Goal: Task Accomplishment & Management: Manage account settings

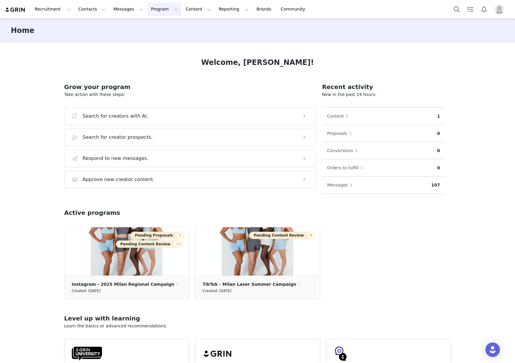
click at [161, 10] on button "Program Program" at bounding box center [164, 9] width 34 height 14
click at [157, 25] on p "Activations" at bounding box center [154, 27] width 23 height 6
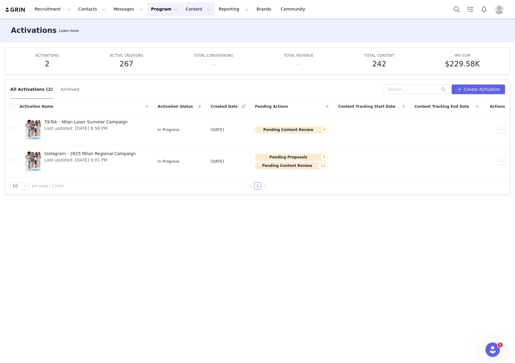
click at [196, 2] on button "Content Content" at bounding box center [198, 9] width 33 height 14
click at [157, 11] on button "Program Program" at bounding box center [164, 9] width 34 height 14
click at [158, 50] on p "Payments" at bounding box center [153, 49] width 21 height 6
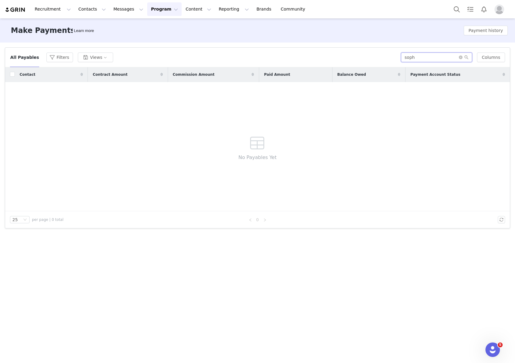
click at [422, 61] on input "soph" at bounding box center [436, 57] width 71 height 10
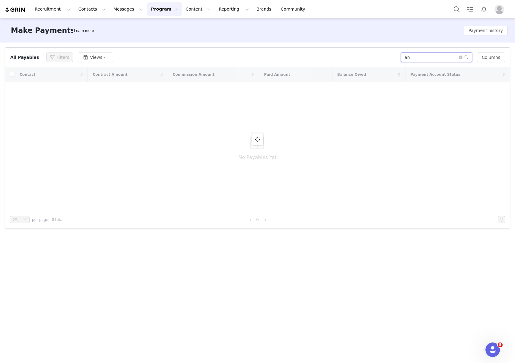
type input "a"
click at [470, 33] on button "Payment history" at bounding box center [486, 31] width 44 height 10
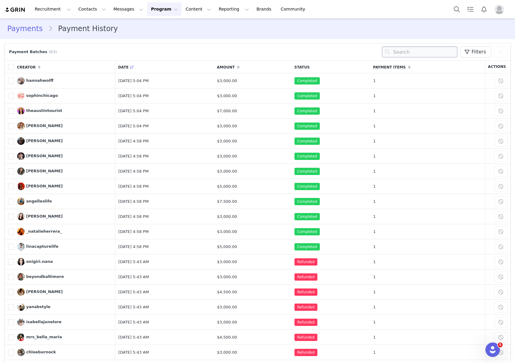
click at [413, 52] on input "text" at bounding box center [419, 51] width 75 height 11
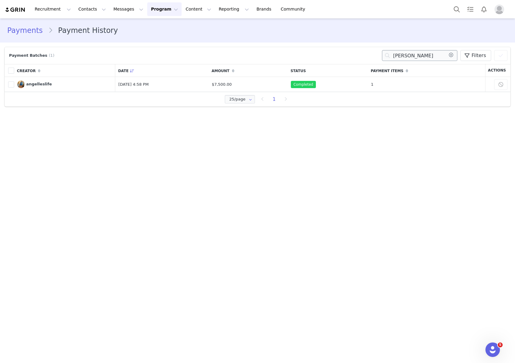
drag, startPoint x: 417, startPoint y: 59, endPoint x: 396, endPoint y: 57, distance: 21.5
click at [398, 58] on input "[PERSON_NAME]" at bounding box center [419, 55] width 75 height 11
type input "a"
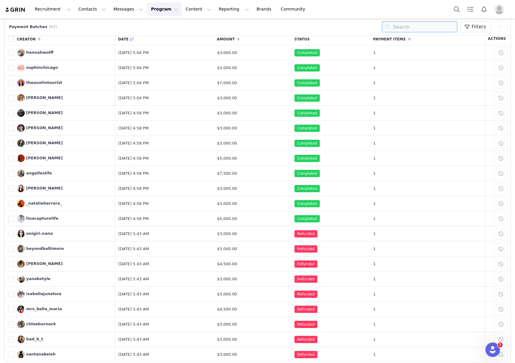
scroll to position [112, 0]
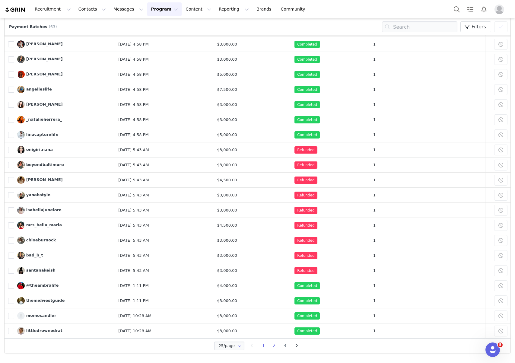
click at [273, 342] on li "2" at bounding box center [274, 345] width 11 height 8
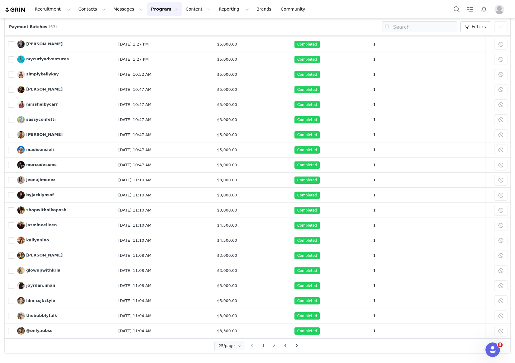
click at [286, 344] on li "3" at bounding box center [284, 345] width 11 height 8
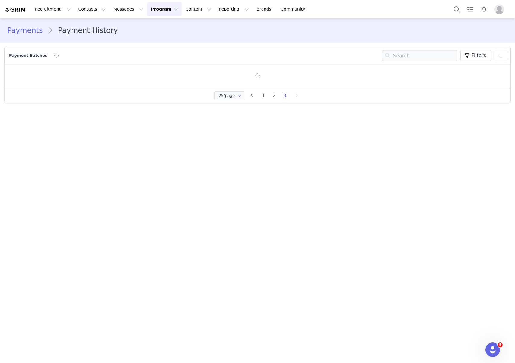
scroll to position [0, 0]
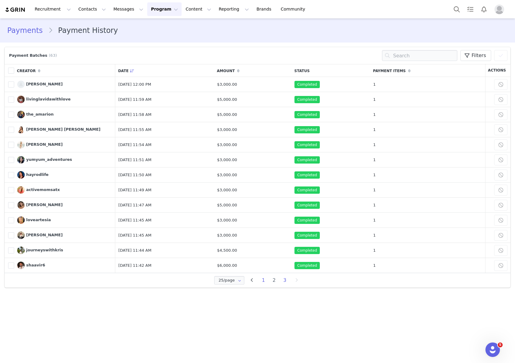
click at [265, 282] on li "1" at bounding box center [263, 280] width 11 height 8
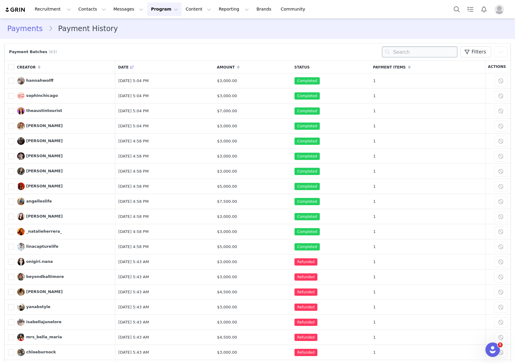
click at [413, 53] on input "text" at bounding box center [419, 51] width 75 height 11
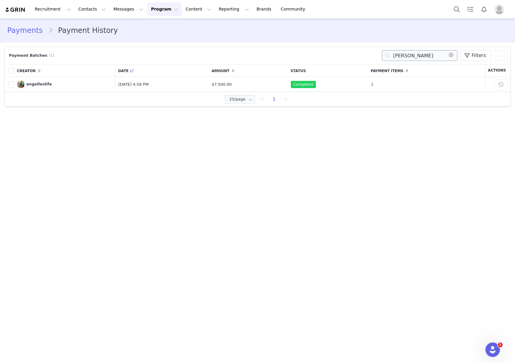
click at [403, 56] on input "[PERSON_NAME]" at bounding box center [419, 55] width 75 height 11
click at [411, 57] on input "[PERSON_NAME]" at bounding box center [419, 55] width 75 height 11
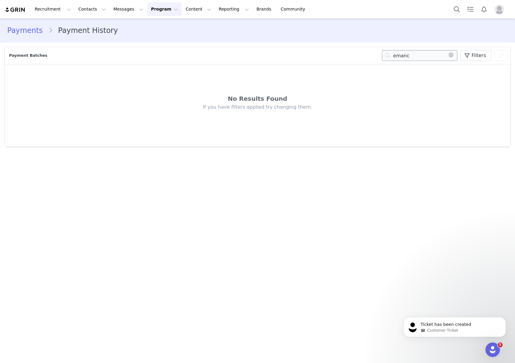
click at [399, 55] on input "emanc" at bounding box center [419, 55] width 75 height 11
type input "m"
type input "e"
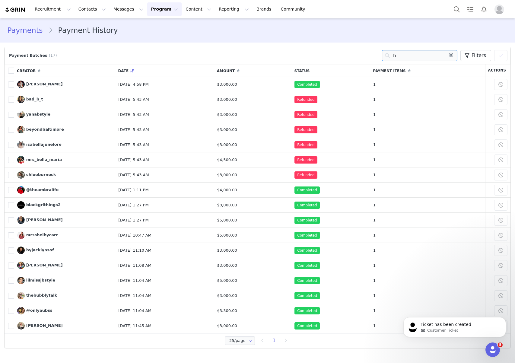
type input "b"
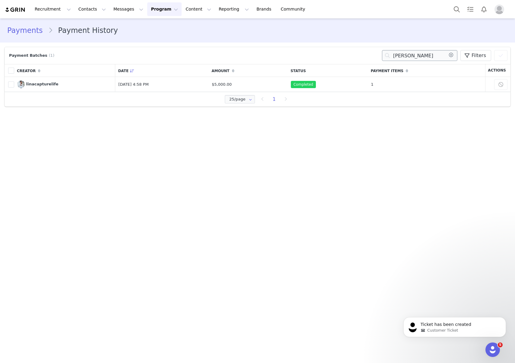
click at [406, 52] on input "[PERSON_NAME]" at bounding box center [419, 55] width 75 height 11
click at [405, 58] on input "[PERSON_NAME]" at bounding box center [419, 55] width 75 height 11
click at [395, 57] on input "[PERSON_NAME]" at bounding box center [419, 55] width 75 height 11
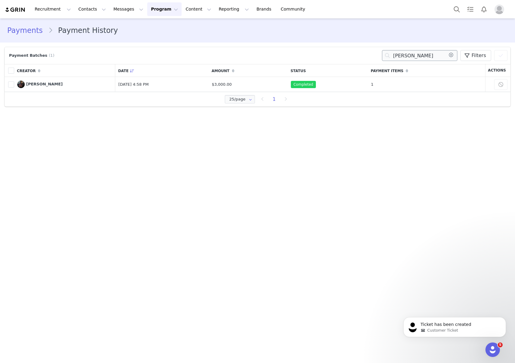
click at [395, 57] on input "[PERSON_NAME]" at bounding box center [419, 55] width 75 height 11
click at [401, 56] on input "[PERSON_NAME]" at bounding box center [419, 55] width 75 height 11
type input "s"
type input "amani"
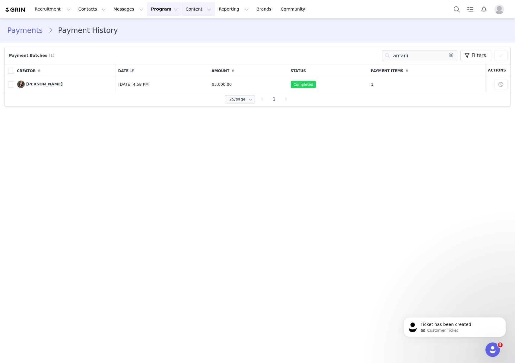
click at [195, 6] on button "Content Content" at bounding box center [198, 9] width 33 height 14
click at [215, 14] on button "Reporting Reporting" at bounding box center [233, 9] width 37 height 14
click at [161, 10] on button "Program Program" at bounding box center [164, 9] width 34 height 14
click at [161, 53] on link "Payments" at bounding box center [162, 48] width 48 height 11
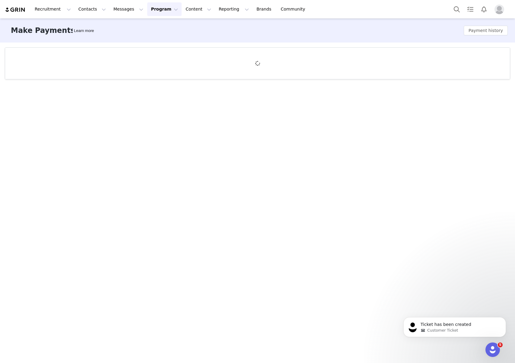
click at [437, 49] on div at bounding box center [257, 63] width 505 height 31
click at [476, 26] on button "Payment history" at bounding box center [486, 31] width 44 height 10
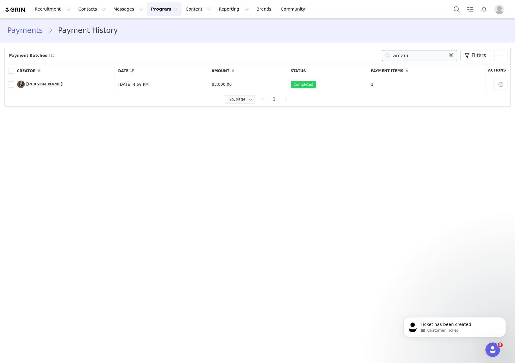
click at [432, 55] on input "amani" at bounding box center [419, 55] width 75 height 11
click at [453, 54] on icon at bounding box center [451, 55] width 10 height 11
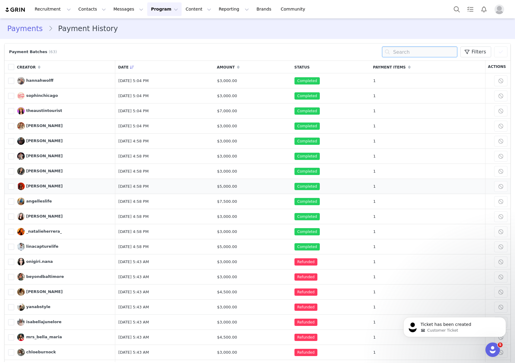
scroll to position [85, 0]
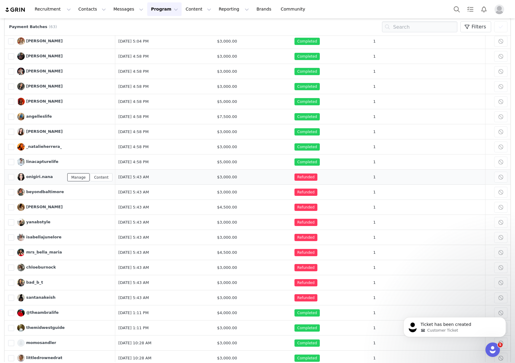
click at [84, 176] on link "Manage" at bounding box center [78, 177] width 22 height 8
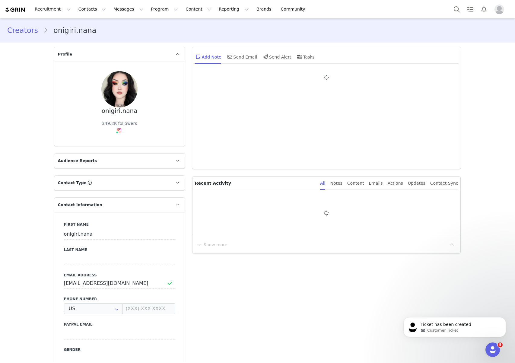
type input "+1 ([GEOGRAPHIC_DATA])"
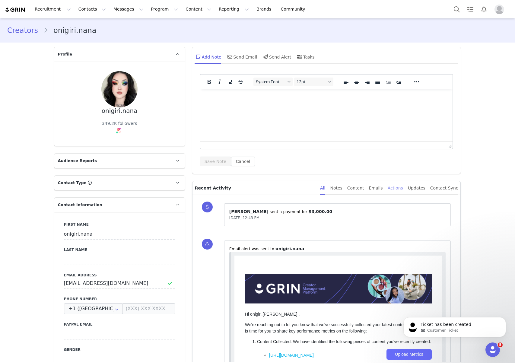
click at [397, 187] on div "Actions" at bounding box center [395, 188] width 15 height 14
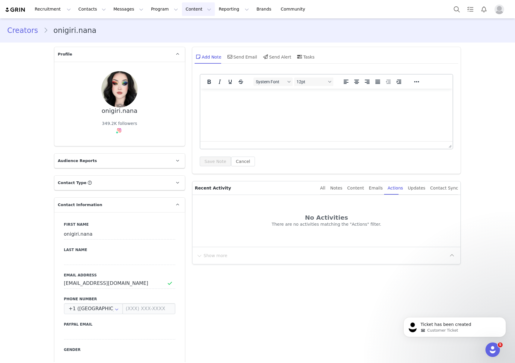
click at [190, 10] on button "Content Content" at bounding box center [198, 9] width 33 height 14
click at [160, 12] on button "Program Program" at bounding box center [164, 9] width 34 height 14
click at [158, 50] on p "Payments" at bounding box center [153, 49] width 21 height 6
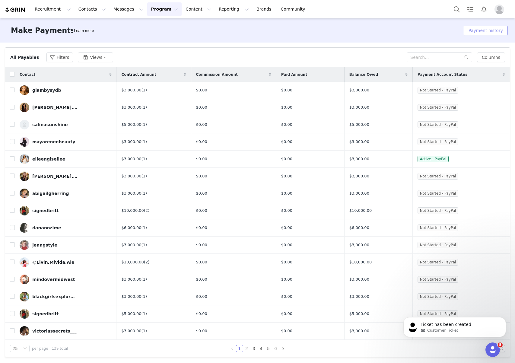
click at [484, 29] on button "Payment history" at bounding box center [486, 31] width 44 height 10
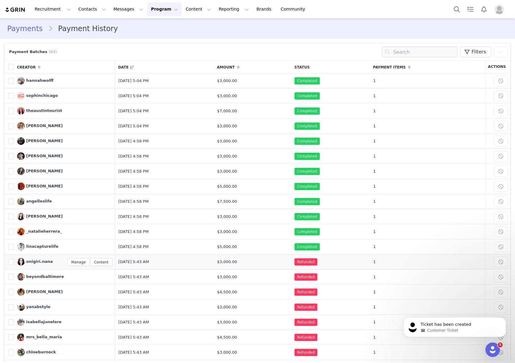
scroll to position [81, 0]
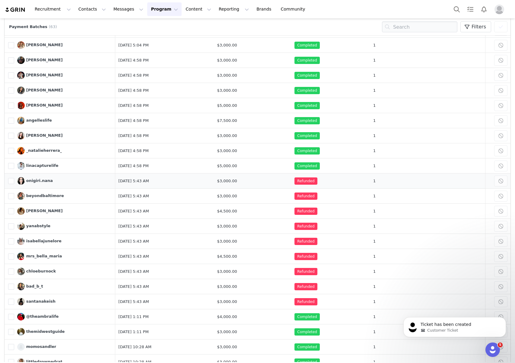
click at [317, 182] on span "Refunded" at bounding box center [305, 180] width 23 height 7
click at [159, 179] on td "[DATE] 5:43 AM" at bounding box center [164, 180] width 99 height 15
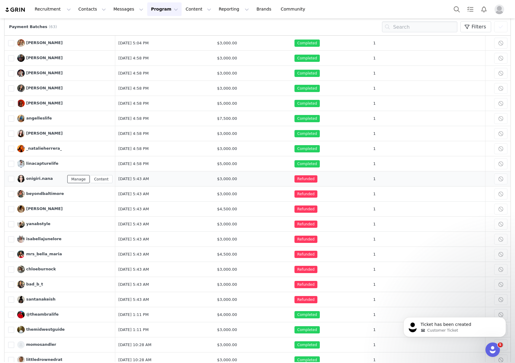
click at [83, 181] on link "Manage" at bounding box center [78, 179] width 22 height 8
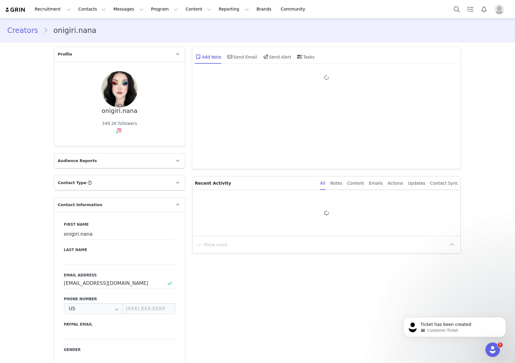
type input "+1 ([GEOGRAPHIC_DATA])"
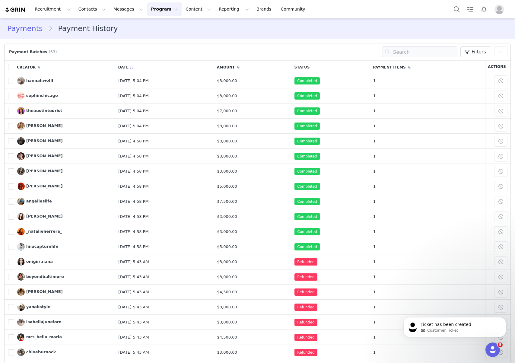
click at [509, 8] on button "Profile" at bounding box center [500, 10] width 19 height 10
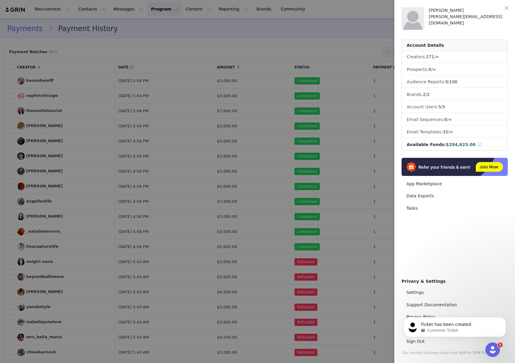
click at [504, 8] on div "[PERSON_NAME] [PERSON_NAME][EMAIL_ADDRESS][DOMAIN_NAME] Account Details Creator…" at bounding box center [454, 181] width 121 height 363
click at [506, 8] on icon "icon: close" at bounding box center [506, 8] width 3 height 4
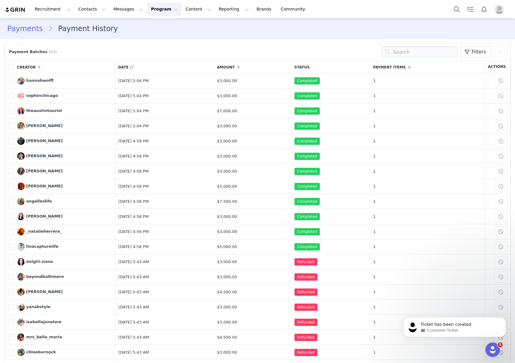
click at [501, 10] on img "Profile" at bounding box center [499, 10] width 10 height 10
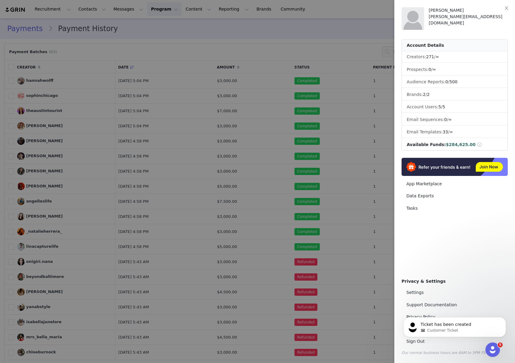
click at [335, 175] on div at bounding box center [257, 181] width 515 height 363
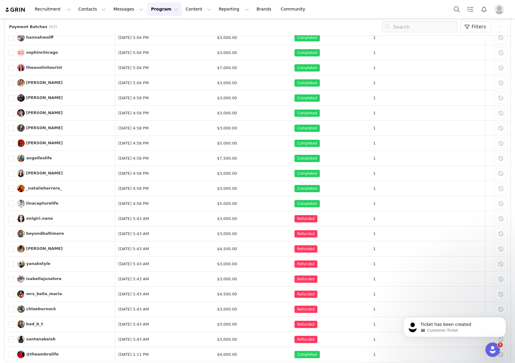
scroll to position [47, 0]
